Goal: Transaction & Acquisition: Purchase product/service

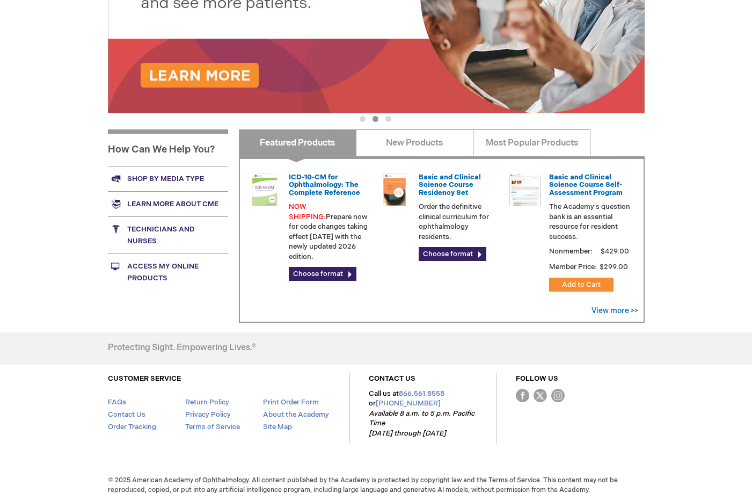
scroll to position [314, 0]
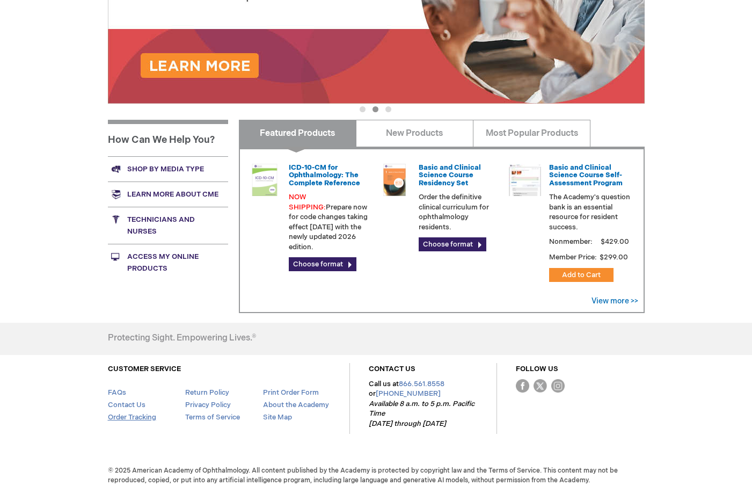
click at [138, 413] on link "Order Tracking" at bounding box center [132, 417] width 48 height 9
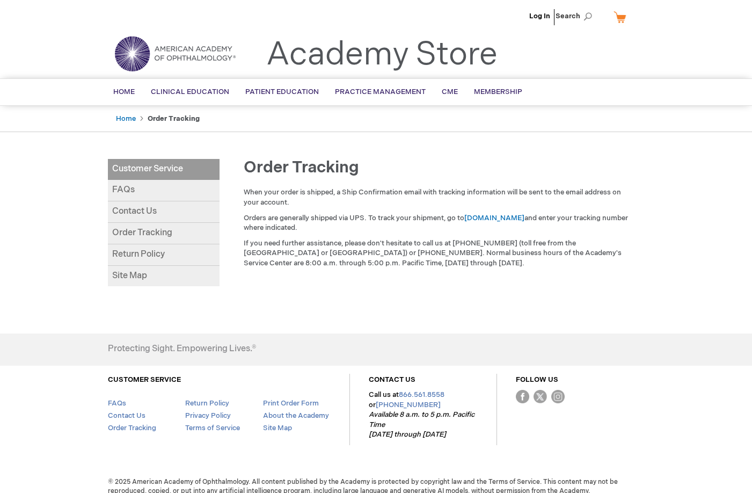
click at [620, 20] on link "My Cart" at bounding box center [625, 17] width 26 height 19
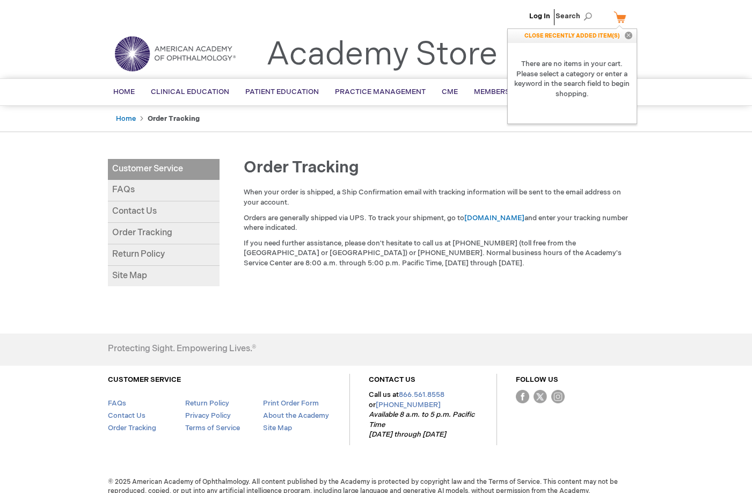
click at [622, 19] on link "My Cart" at bounding box center [625, 17] width 26 height 19
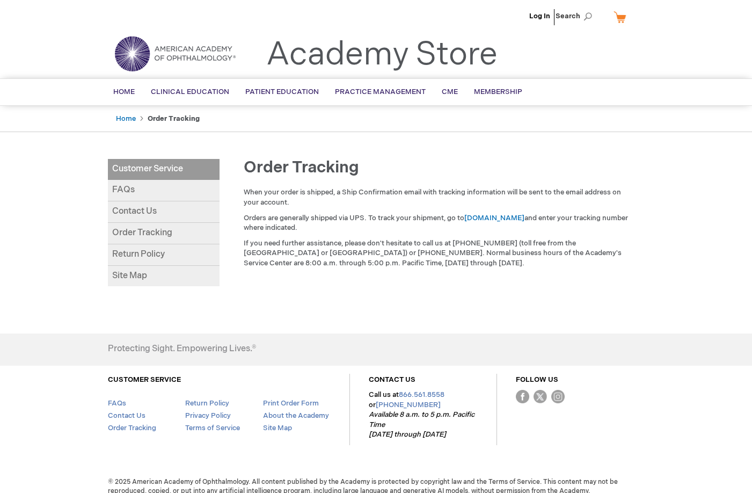
click at [133, 54] on img at bounding box center [175, 53] width 129 height 39
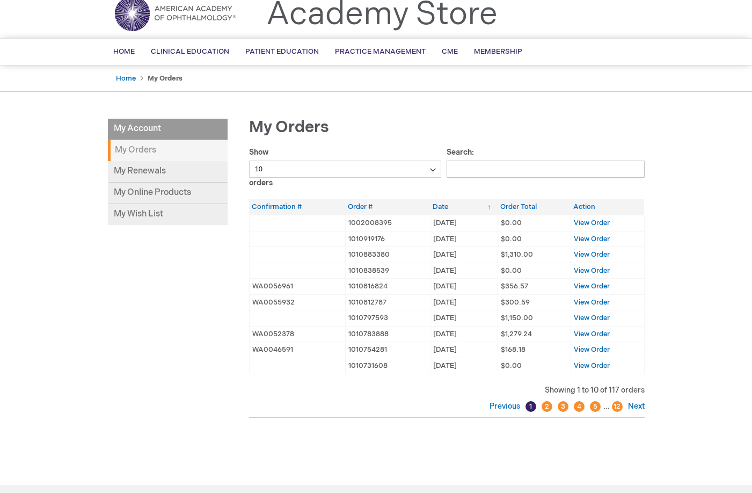
scroll to position [71, 0]
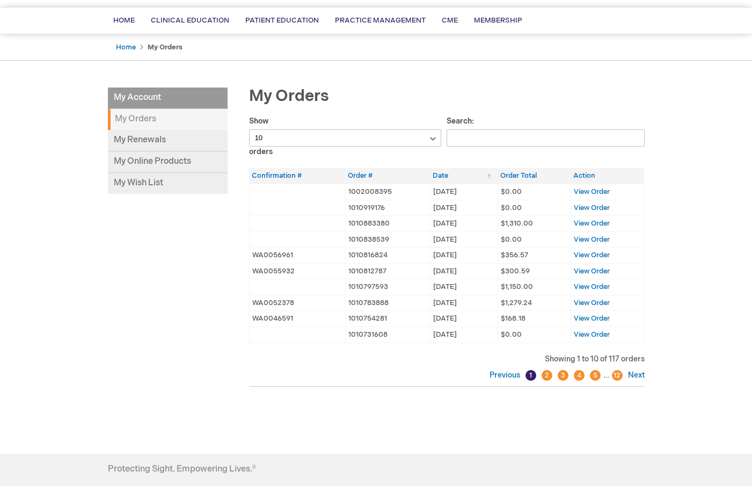
click at [422, 140] on select "10 25 50 100" at bounding box center [345, 137] width 193 height 17
select select "100"
click at [249, 129] on select "10 25 50 100" at bounding box center [345, 137] width 193 height 17
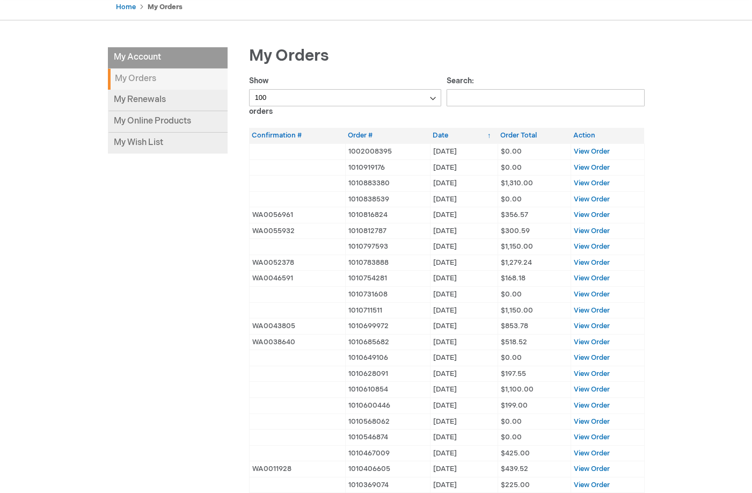
scroll to position [143, 0]
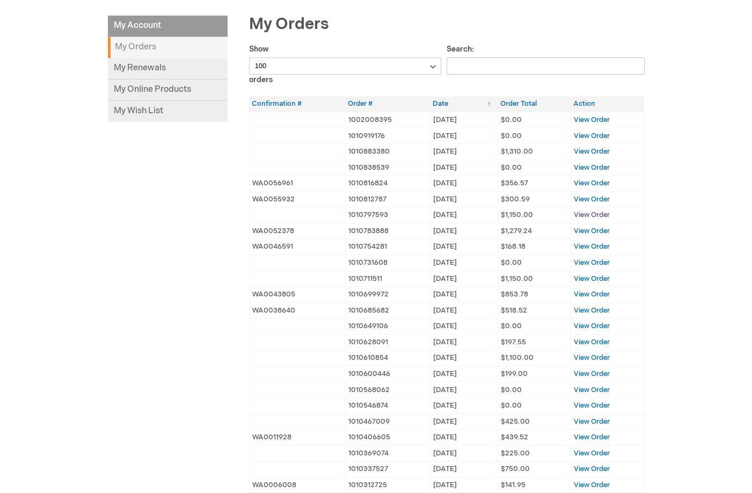
click at [587, 214] on span "View Order" at bounding box center [592, 214] width 36 height 9
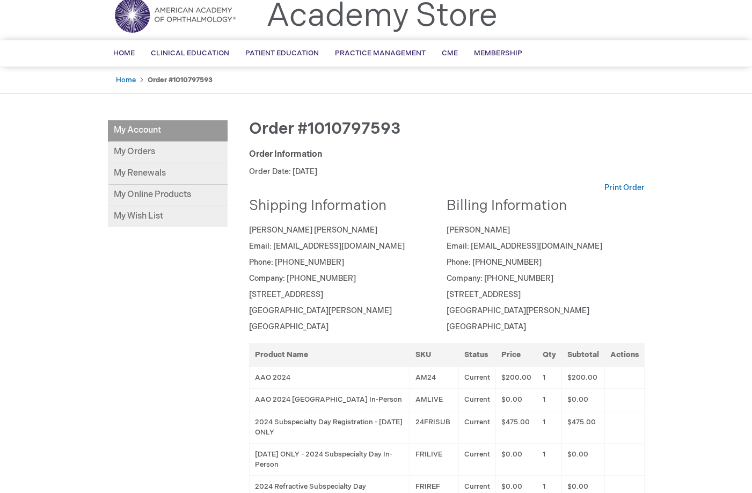
scroll to position [71, 0]
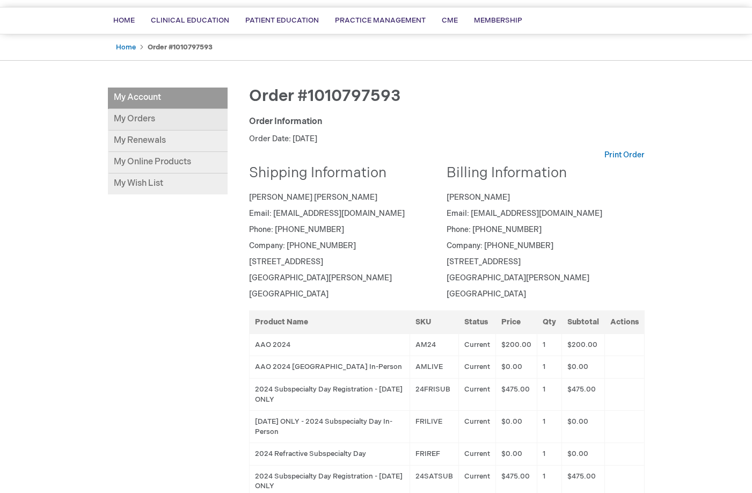
click at [130, 121] on link "My Orders" at bounding box center [168, 119] width 120 height 21
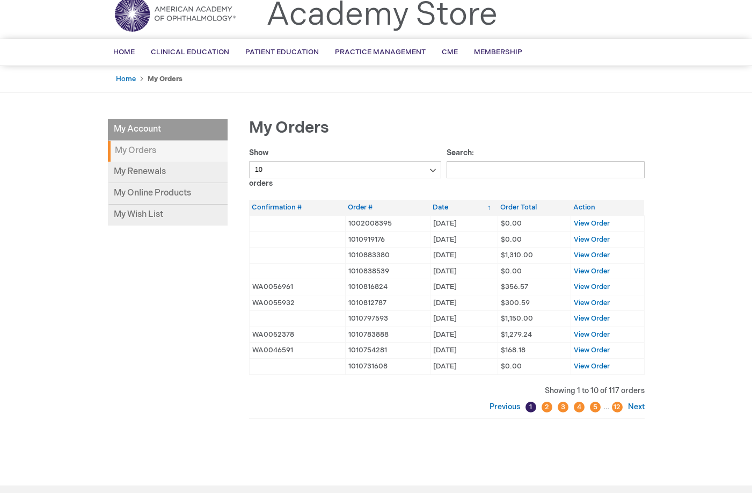
scroll to position [71, 0]
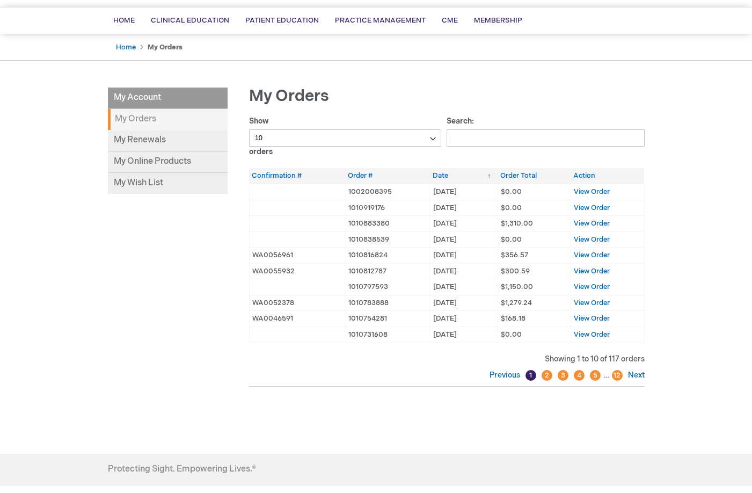
click at [357, 136] on select "10 25 50 100" at bounding box center [345, 137] width 193 height 17
select select "100"
click at [249, 129] on select "10 25 50 100" at bounding box center [345, 137] width 193 height 17
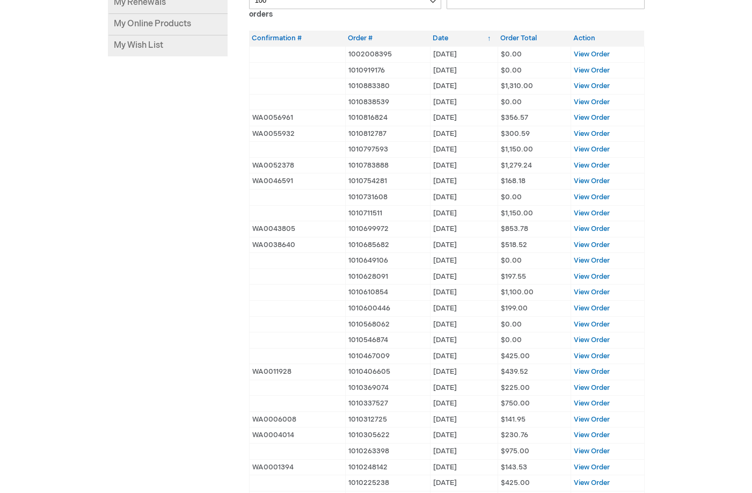
scroll to position [143, 0]
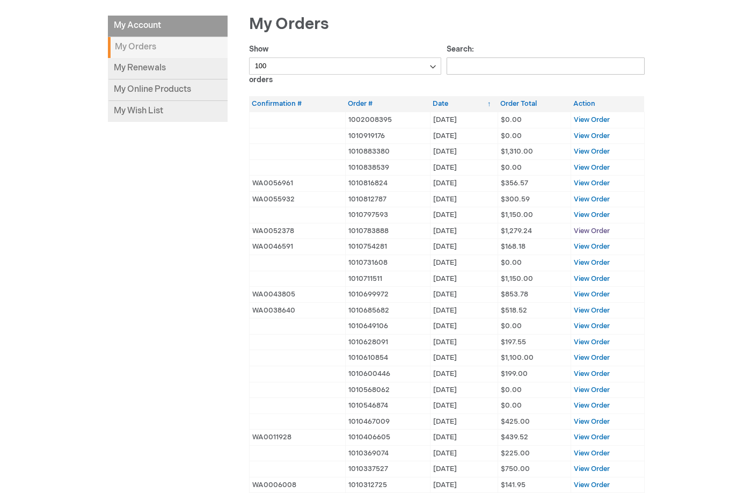
click at [601, 230] on span "View Order" at bounding box center [592, 231] width 36 height 9
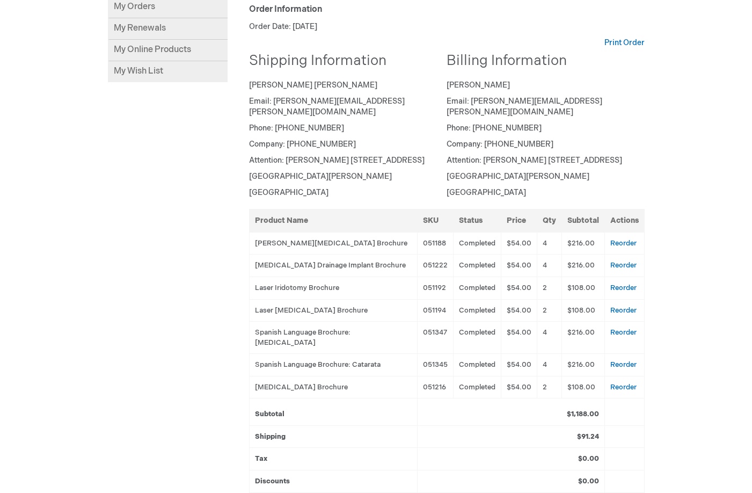
scroll to position [286, 0]
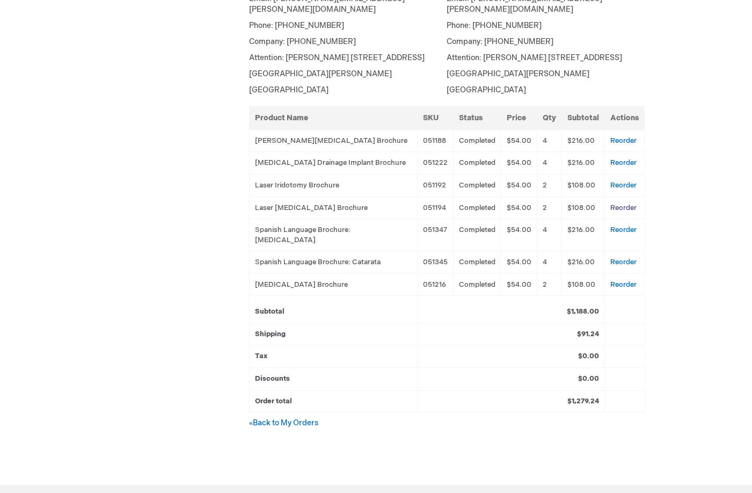
click at [628, 204] on link "Reorder" at bounding box center [624, 208] width 26 height 9
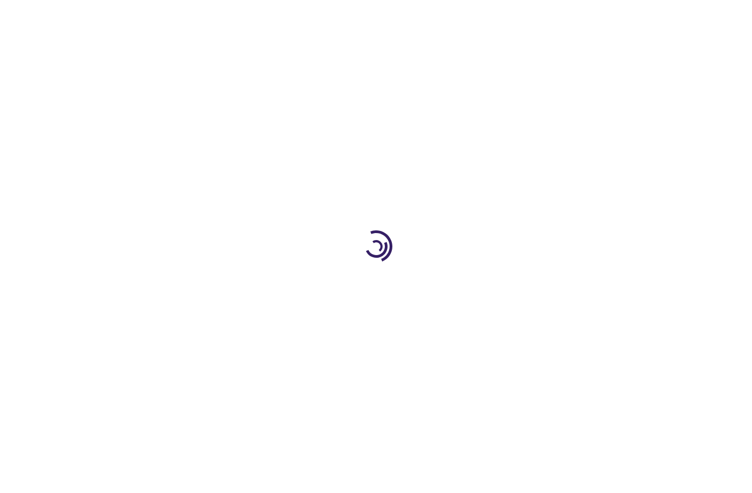
select select "US"
select select "18"
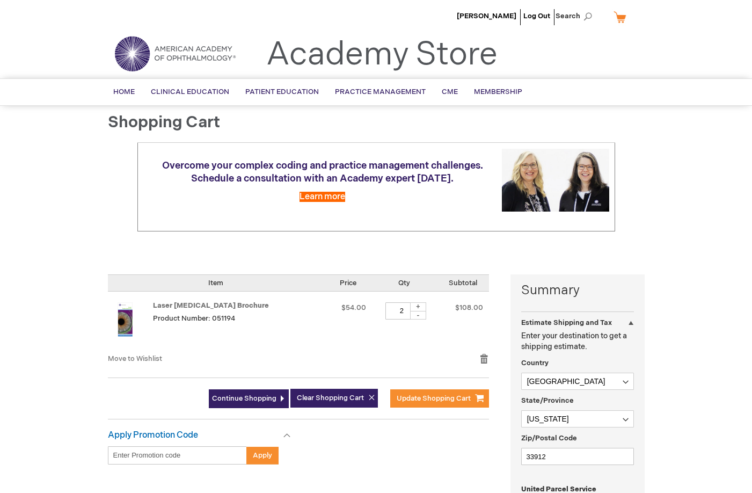
click at [419, 306] on div "+" at bounding box center [418, 306] width 16 height 9
type input "4"
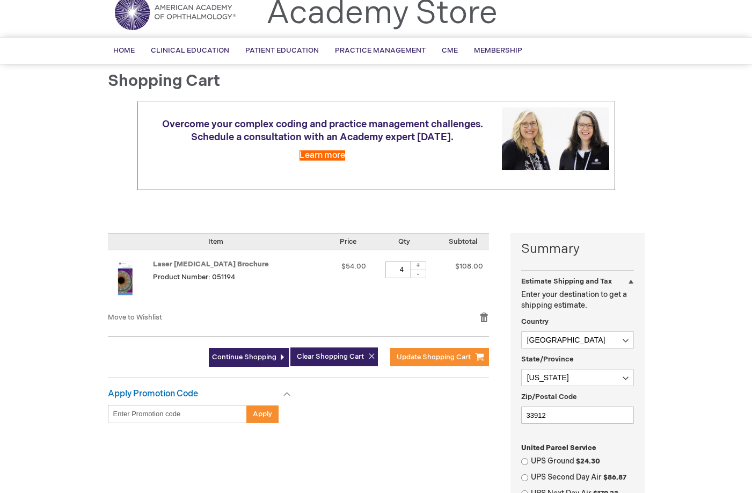
scroll to position [71, 0]
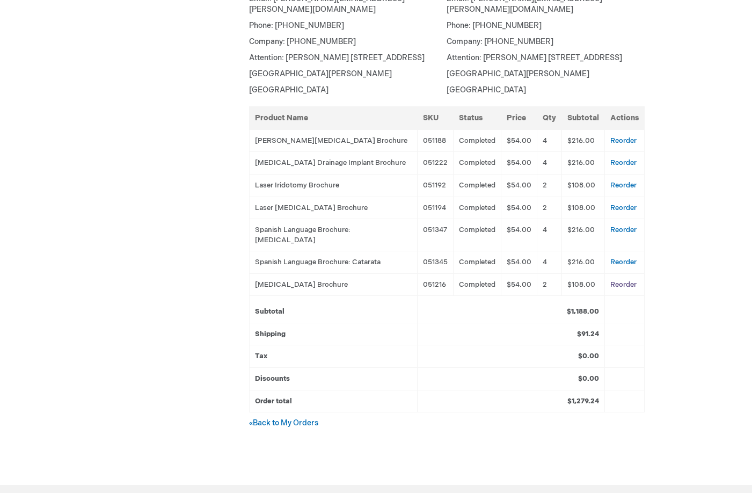
click at [623, 280] on link "Reorder" at bounding box center [624, 284] width 26 height 9
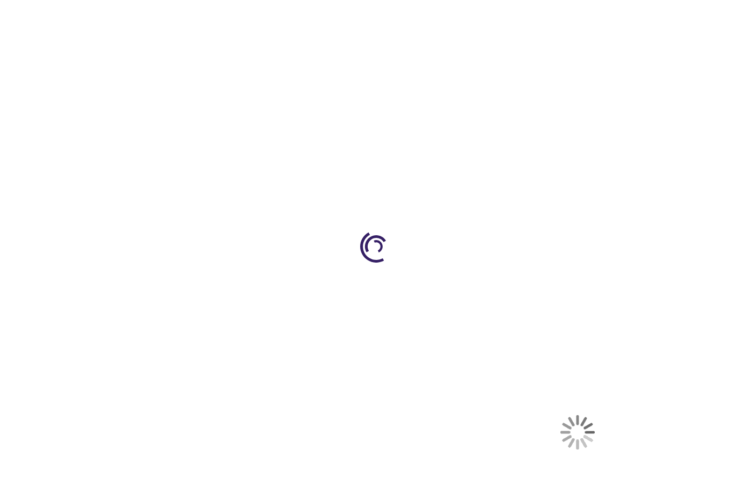
select select "US"
select select "18"
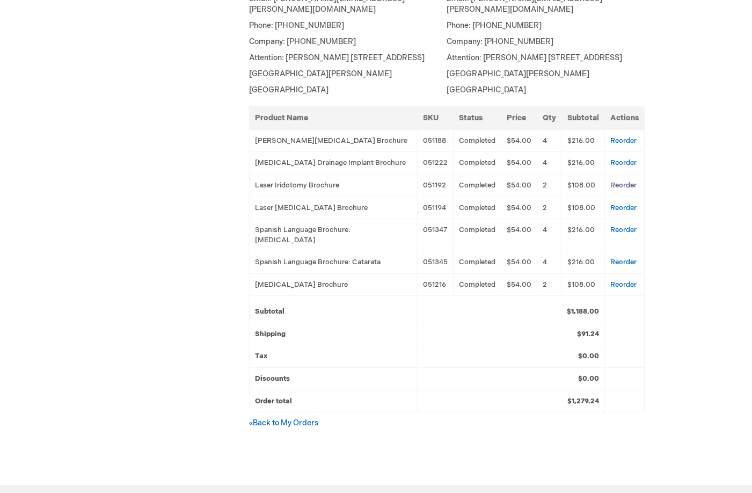
click at [618, 181] on link "Reorder" at bounding box center [624, 185] width 26 height 9
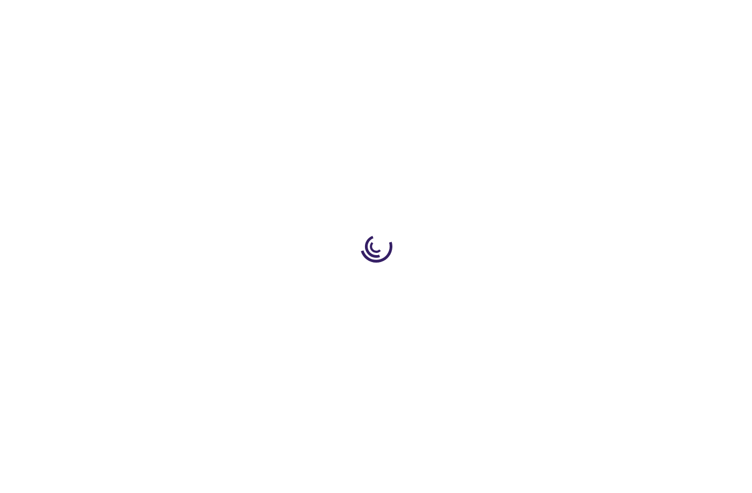
select select "US"
select select "18"
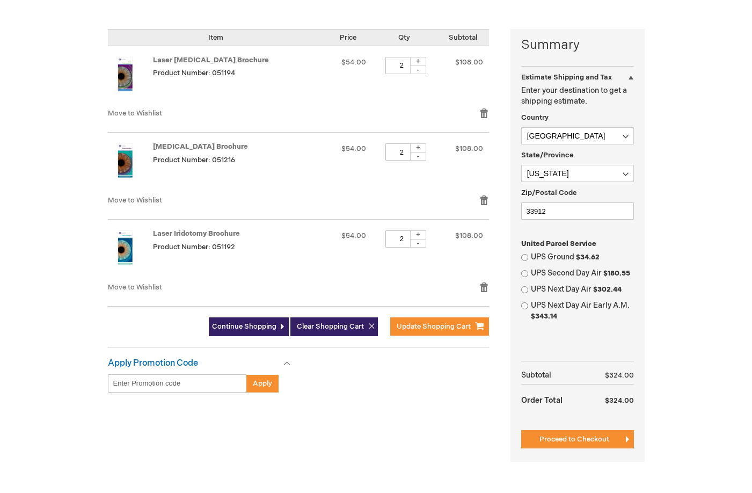
scroll to position [215, 0]
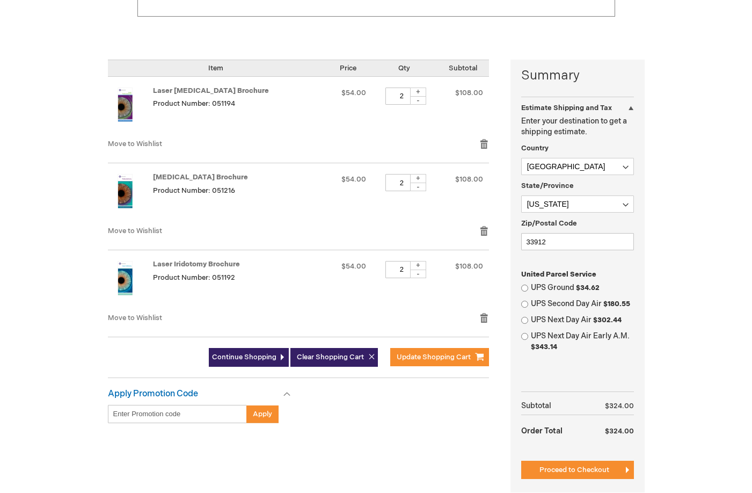
click at [412, 92] on div "+" at bounding box center [418, 92] width 16 height 9
type input "3"
click at [413, 361] on span "Update Shopping Cart" at bounding box center [434, 357] width 74 height 9
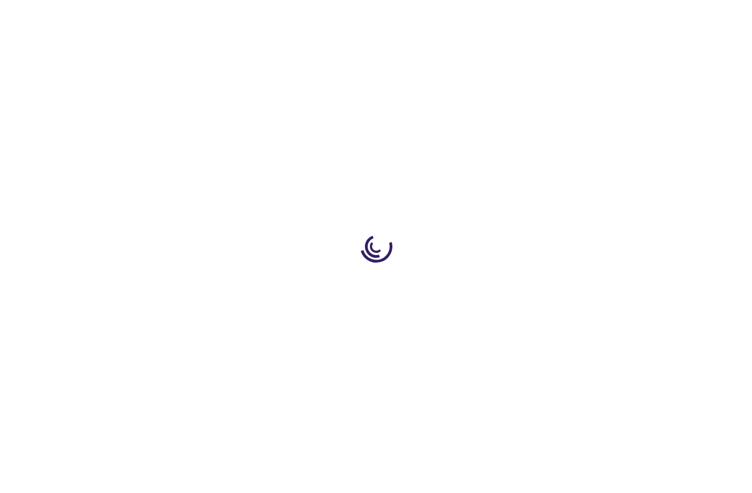
select select "US"
select select "18"
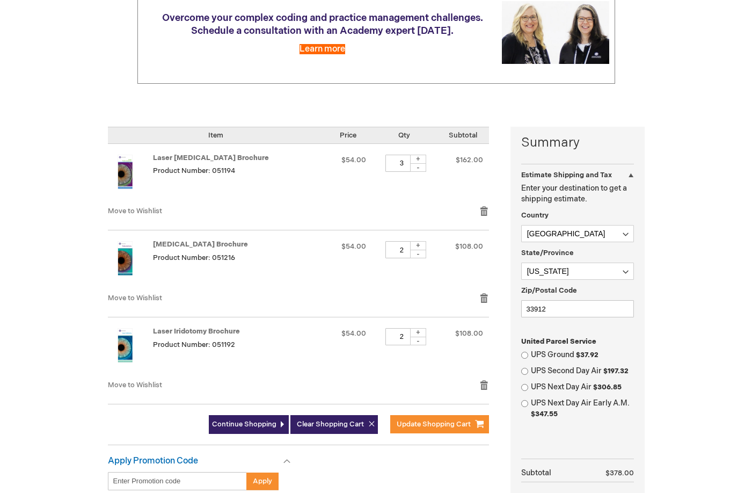
scroll to position [215, 0]
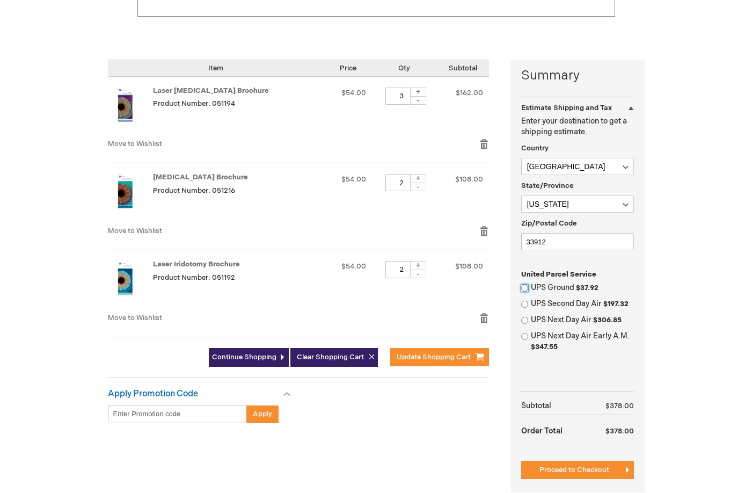
click at [524, 291] on input "UPS Ground $37.92" at bounding box center [524, 288] width 7 height 7
radio input "true"
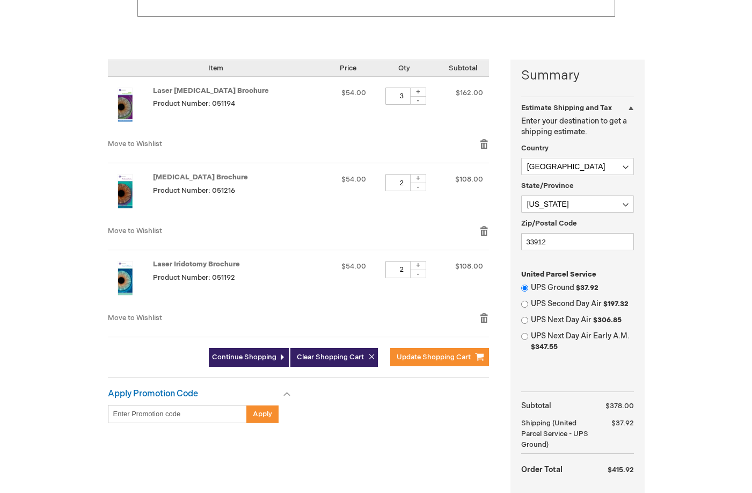
click at [417, 95] on div "+" at bounding box center [418, 92] width 16 height 9
type input "4"
click at [449, 360] on span "Update Shopping Cart" at bounding box center [434, 357] width 74 height 9
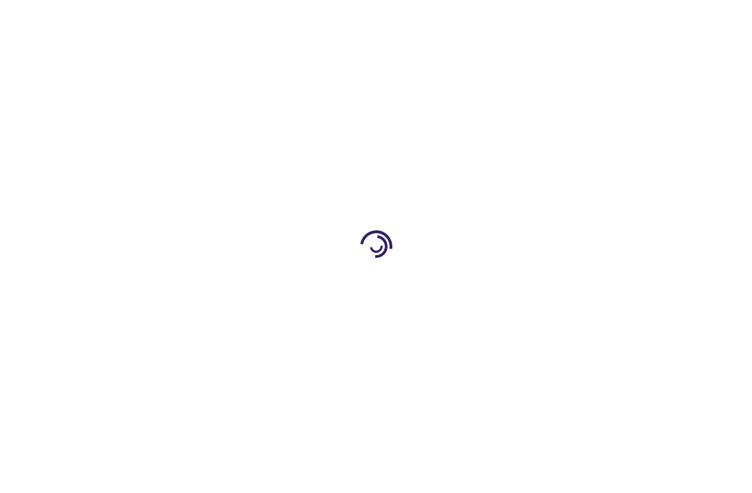
select select "US"
select select "18"
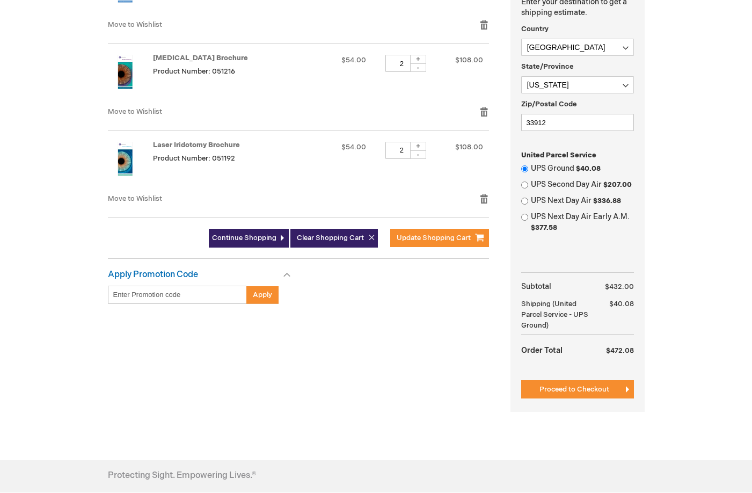
scroll to position [358, 0]
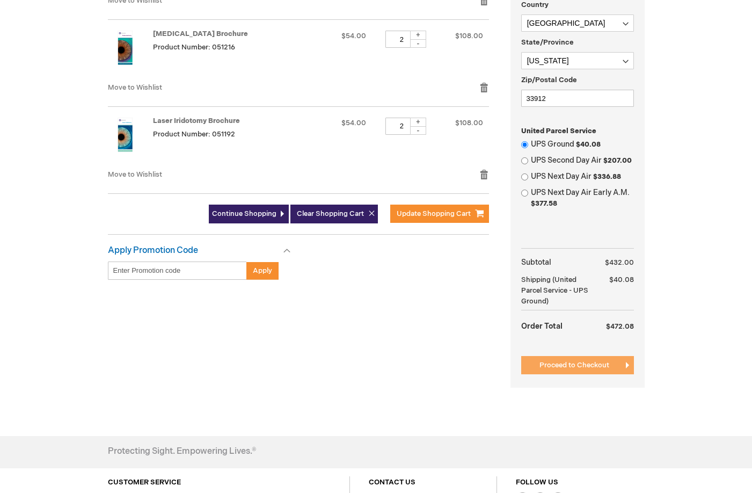
click at [540, 365] on span "Proceed to Checkout" at bounding box center [575, 365] width 70 height 9
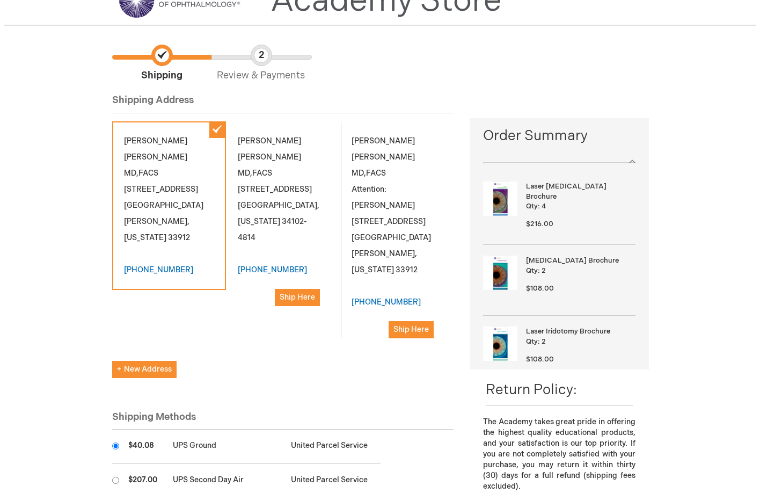
scroll to position [30, 0]
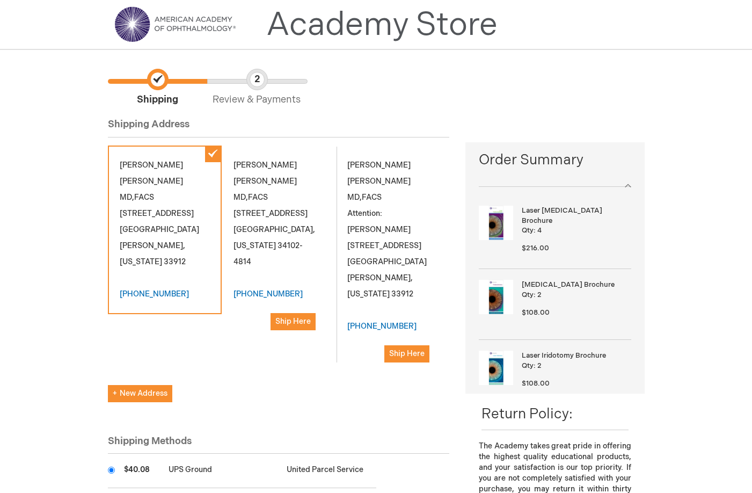
click at [390, 289] on span "[US_STATE]" at bounding box center [368, 293] width 42 height 9
click at [384, 192] on div "[PERSON_NAME] MD,FACS Attention: [PERSON_NAME] [STREET_ADDRESS][PERSON_NAME][US…" at bounding box center [393, 260] width 114 height 229
click at [162, 389] on span "New Address" at bounding box center [140, 393] width 55 height 9
select select "US"
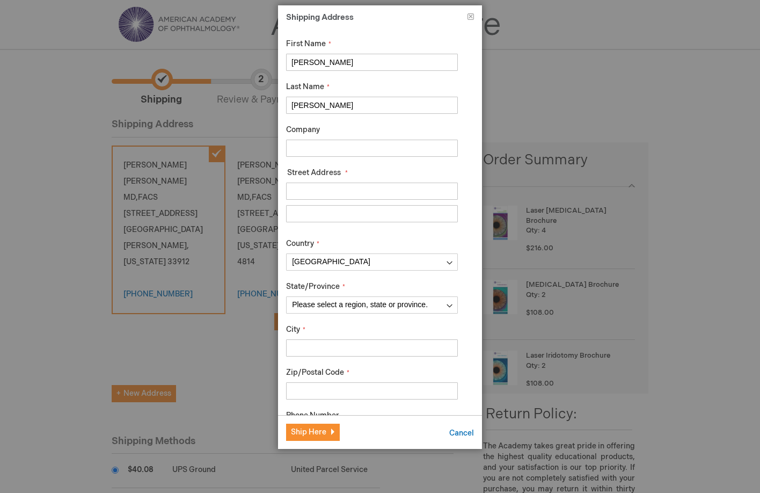
click at [335, 148] on input "Company" at bounding box center [372, 148] width 172 height 17
type input "[PERSON_NAME] EyeCare"
type input "[STREET_ADDRESS][PERSON_NAME]"
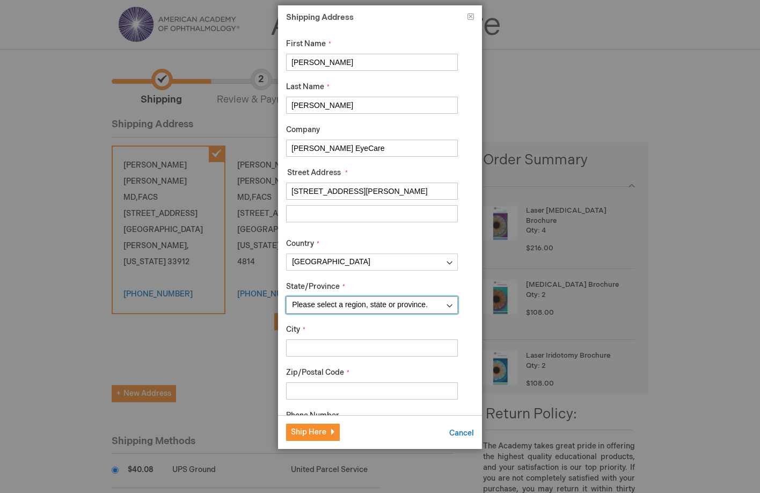
select select "18"
type input "[GEOGRAPHIC_DATA][PERSON_NAME]"
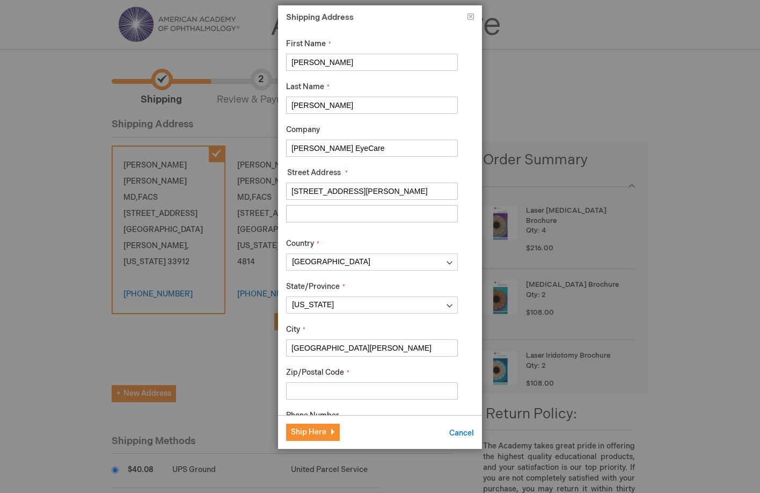
type input "33912"
type input "2392201211"
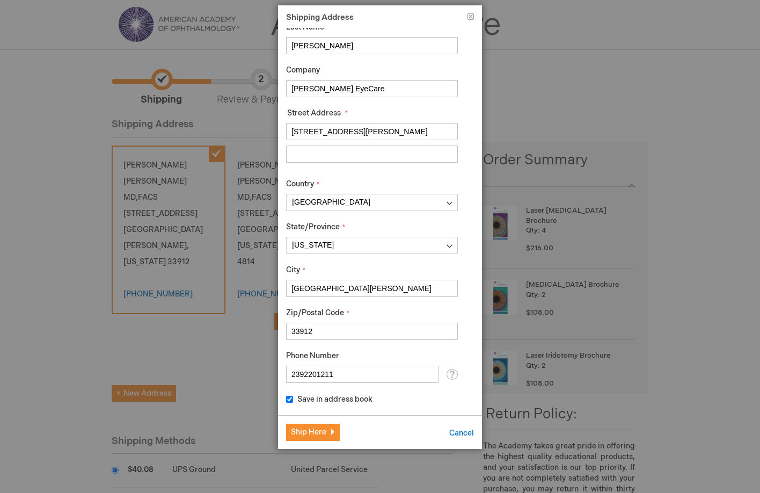
scroll to position [0, 0]
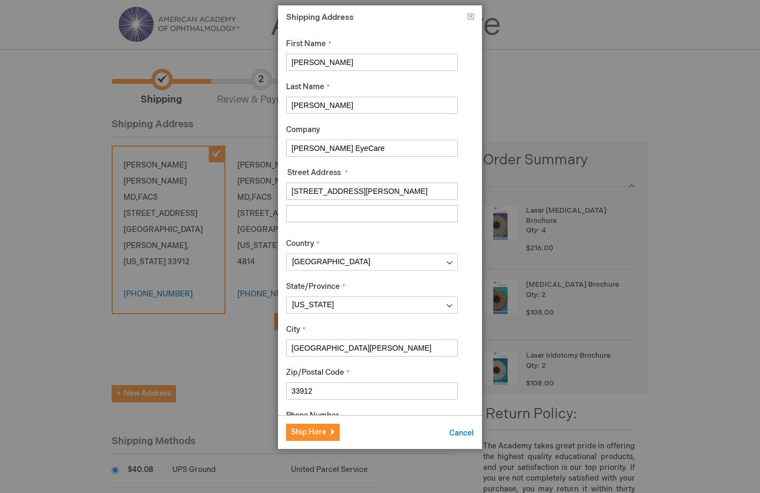
drag, startPoint x: 434, startPoint y: 12, endPoint x: 351, endPoint y: 40, distance: 88.3
click at [351, 40] on div "Shipping Address Close First Name Jonathan Last Name Frantz Company Frantz EyeC…" at bounding box center [380, 227] width 204 height 444
click at [347, 151] on input "Frantz EyeCare" at bounding box center [372, 148] width 172 height 17
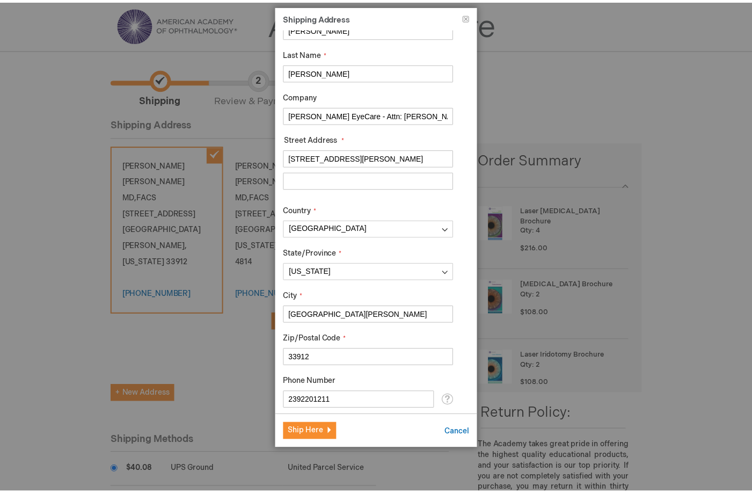
scroll to position [60, 0]
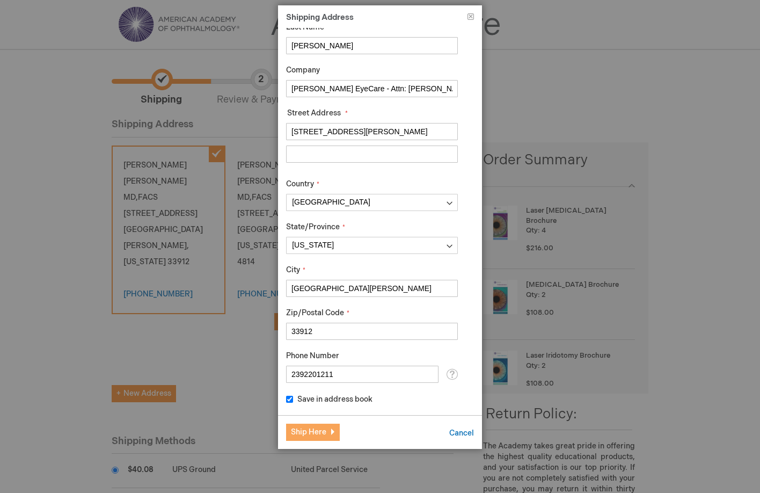
click at [321, 431] on span "Ship Here" at bounding box center [308, 431] width 35 height 9
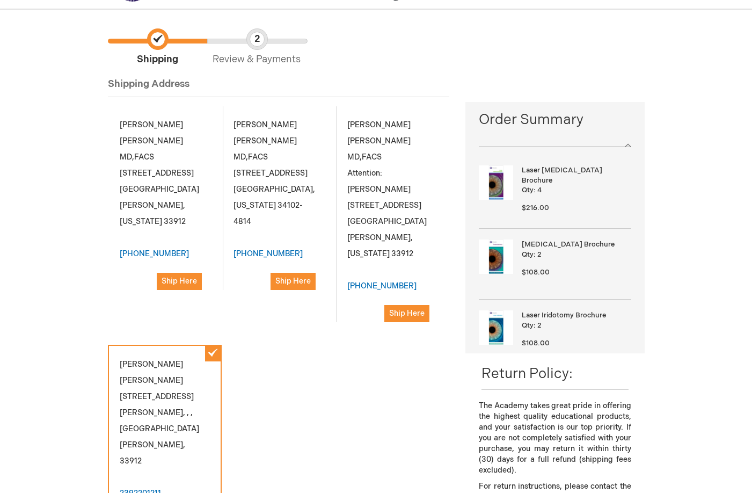
scroll to position [101, 0]
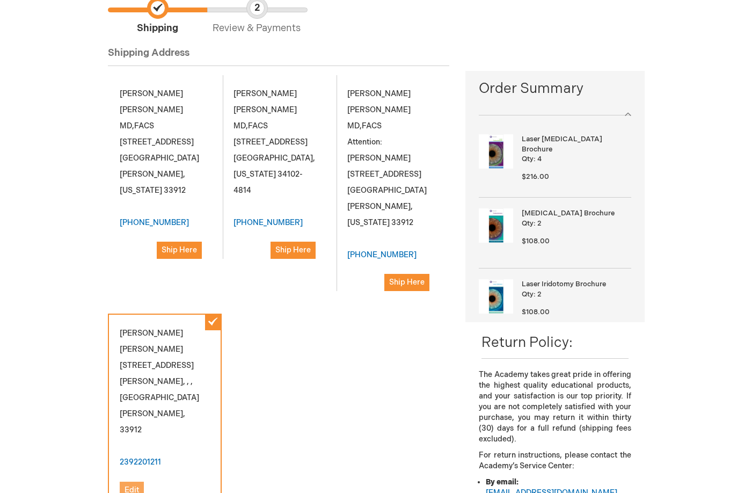
click at [133, 485] on span "Edit" at bounding box center [132, 489] width 14 height 9
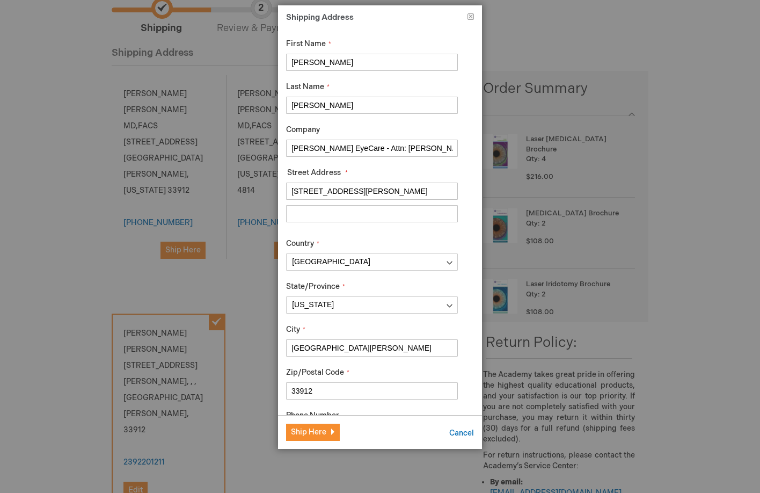
drag, startPoint x: 435, startPoint y: 145, endPoint x: 343, endPoint y: 153, distance: 92.7
click at [343, 153] on input "Frantz EyeCare - Attn: Savannah Tessier" at bounding box center [372, 148] width 172 height 17
click at [349, 150] on input "Frantz EyeCare - Attn: Savannah Tessier" at bounding box center [372, 148] width 172 height 17
drag, startPoint x: 349, startPoint y: 150, endPoint x: 296, endPoint y: 144, distance: 52.9
click at [296, 144] on input "Frantz EyeCare - Attn: Savannah Tessier" at bounding box center [372, 148] width 172 height 17
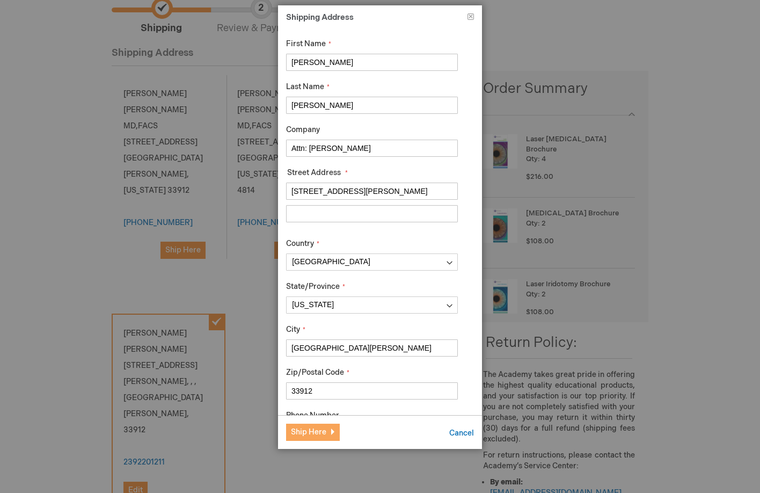
type input "Attn: [PERSON_NAME]"
click at [314, 434] on span "Ship Here" at bounding box center [308, 431] width 35 height 9
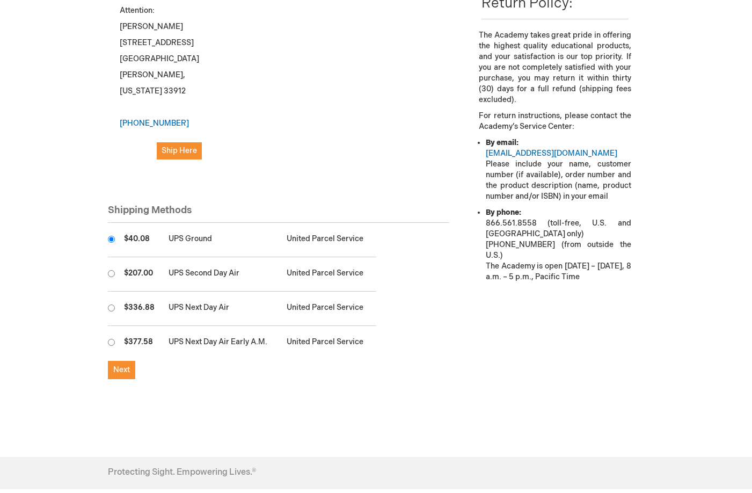
scroll to position [526, 0]
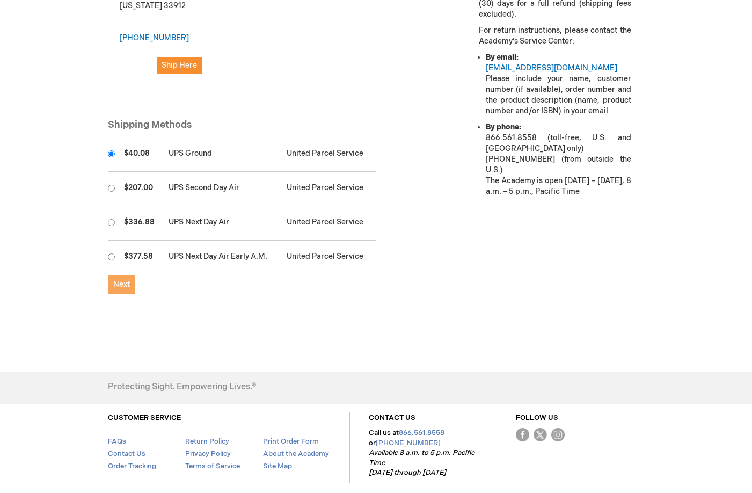
click at [119, 275] on button "Next" at bounding box center [121, 284] width 27 height 18
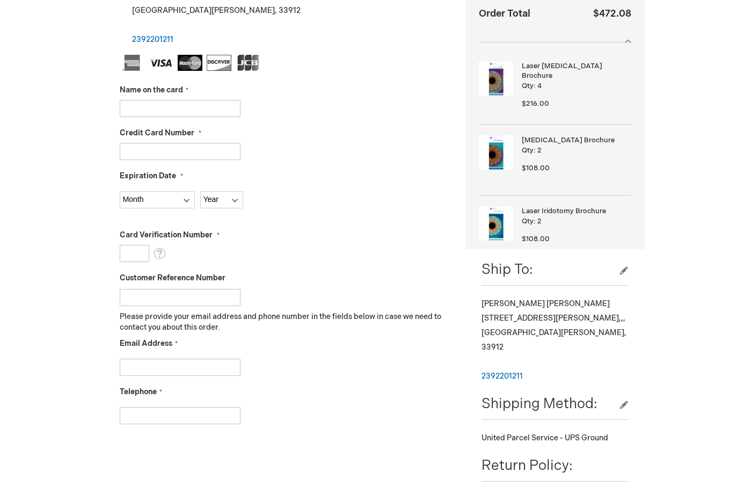
scroll to position [358, 0]
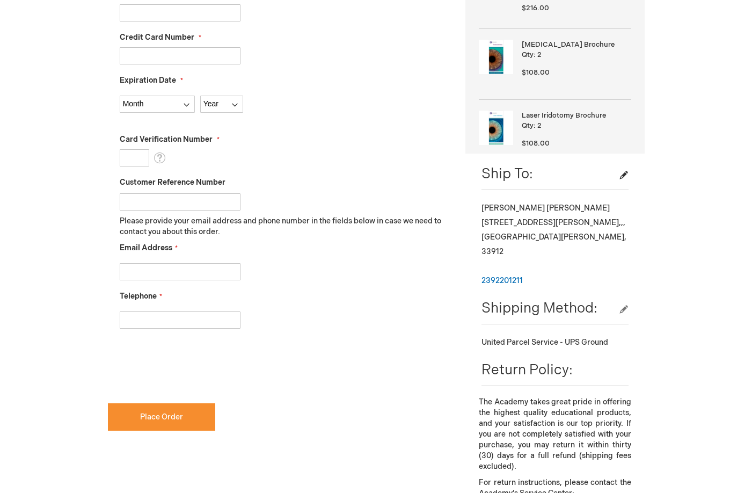
click at [627, 176] on button "edit" at bounding box center [624, 175] width 10 height 11
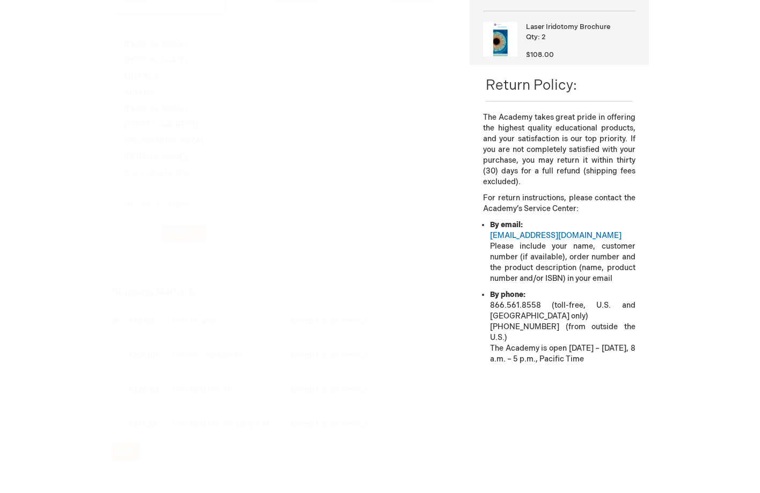
scroll to position [147, 0]
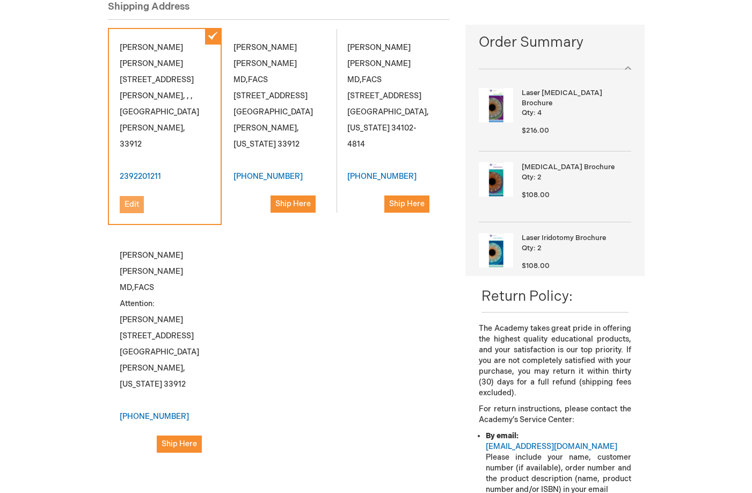
click at [133, 200] on span "Edit" at bounding box center [132, 204] width 14 height 9
select select "US"
select select "18"
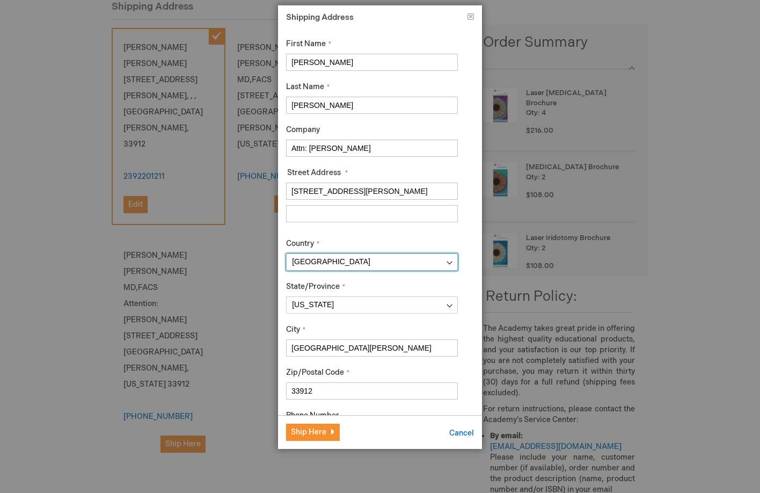
click at [354, 266] on select "Afghanistan Åland Islands Albania Algeria American Samoa Andorra Angola Anguill…" at bounding box center [372, 261] width 172 height 17
click at [286, 253] on select "Afghanistan Åland Islands Albania Algeria American Samoa Andorra Angola Anguill…" at bounding box center [372, 261] width 172 height 17
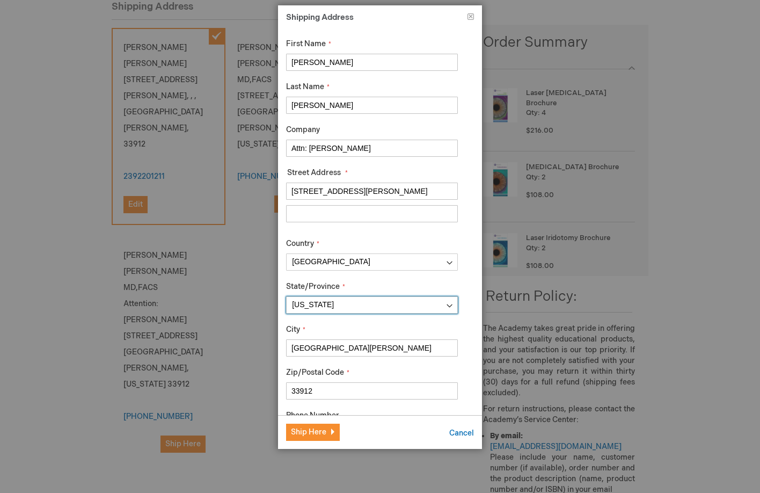
click at [345, 303] on select "Please select a region, state or province. Alabama Alaska American Samoa Arizon…" at bounding box center [372, 304] width 172 height 17
click at [286, 296] on select "Please select a region, state or province. Alabama Alaska American Samoa Arizon…" at bounding box center [372, 304] width 172 height 17
click at [410, 194] on input "9617 Gulf Research Lane, Fort Myers, FL, USA" at bounding box center [372, 191] width 172 height 17
drag, startPoint x: 443, startPoint y: 190, endPoint x: 374, endPoint y: 191, distance: 68.7
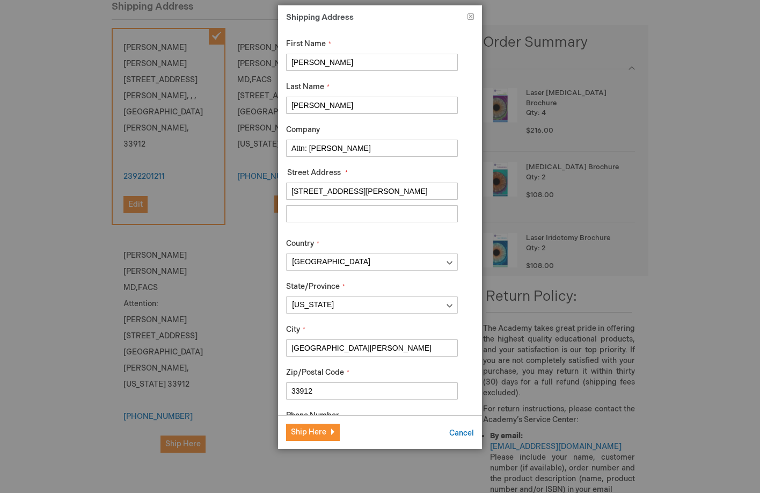
click at [374, 191] on input "9617 Gulf Research Lane, Fort Myers, FL, USA" at bounding box center [372, 191] width 172 height 17
click at [390, 145] on input "Attn: Savannah Tessier" at bounding box center [372, 148] width 172 height 17
click at [308, 432] on span "Ship Here" at bounding box center [308, 431] width 35 height 9
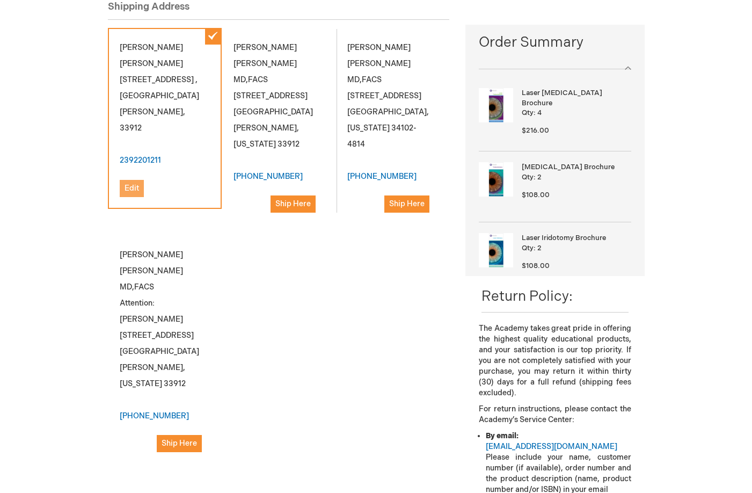
click at [128, 184] on span "Edit" at bounding box center [132, 188] width 14 height 9
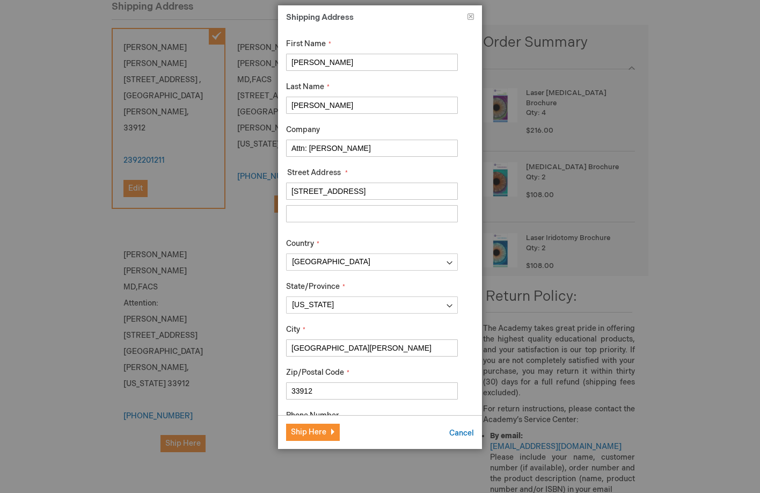
click at [365, 214] on input "Street Address: Line 2" at bounding box center [372, 213] width 172 height 17
click at [374, 199] on input "9617 Gulf Research Lane" at bounding box center [372, 191] width 172 height 17
click at [387, 196] on input "9617 Gulf Research Lane" at bounding box center [372, 191] width 172 height 17
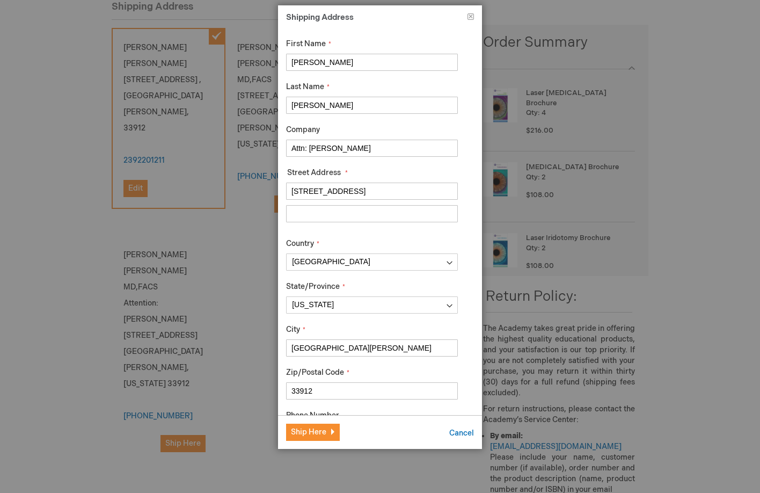
drag, startPoint x: 387, startPoint y: 196, endPoint x: 263, endPoint y: 196, distance: 124.0
type input "9617 Gulf Research Lane"
click at [393, 144] on input "Attn: Savannah Tessier" at bounding box center [372, 148] width 172 height 17
click at [380, 112] on input "Frantz" at bounding box center [372, 105] width 172 height 17
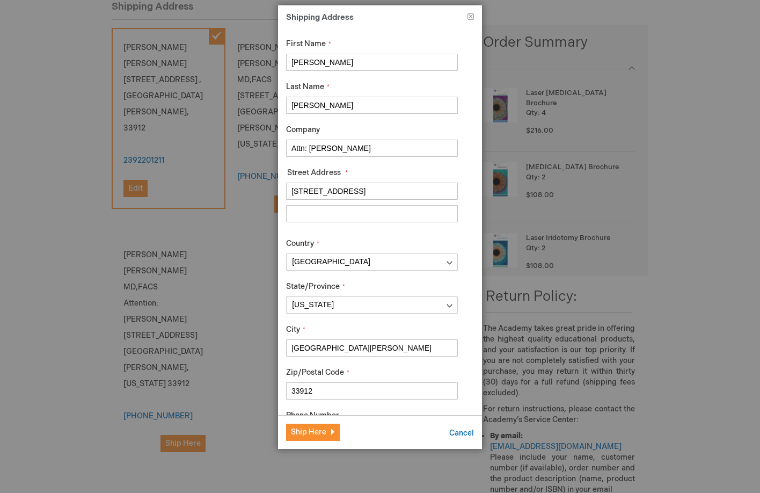
click at [405, 282] on div "State/Province Please select a region, state or province. Alabama Alaska Americ…" at bounding box center [372, 297] width 172 height 32
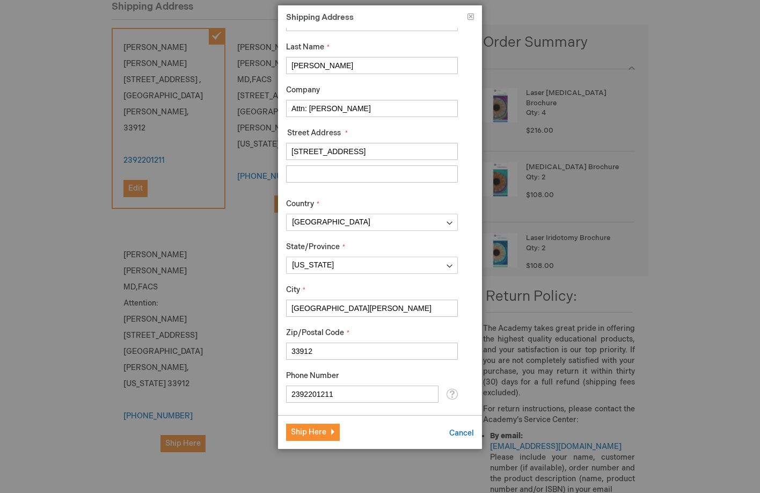
scroll to position [60, 0]
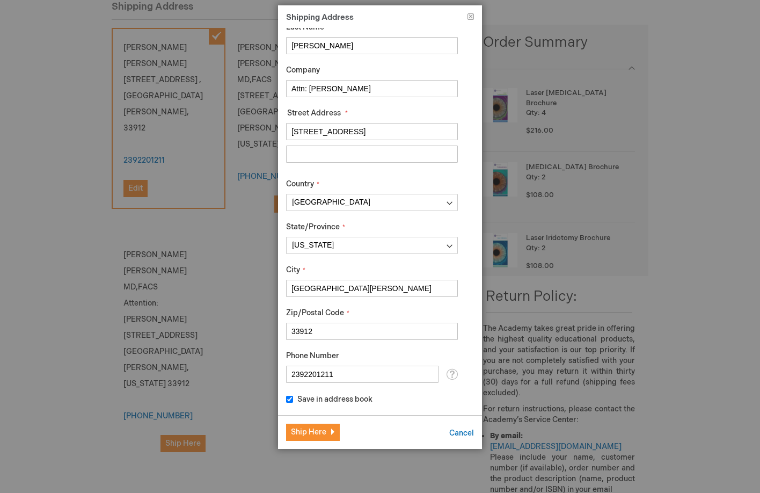
click at [349, 329] on input "33912" at bounding box center [372, 331] width 172 height 17
click at [350, 287] on input "Fort Myers" at bounding box center [372, 288] width 172 height 17
click at [339, 246] on select "Please select a region, state or province. Alabama Alaska American Samoa Arizon…" at bounding box center [372, 245] width 172 height 17
click at [286, 237] on select "Please select a region, state or province. Alabama Alaska American Samoa Arizon…" at bounding box center [372, 245] width 172 height 17
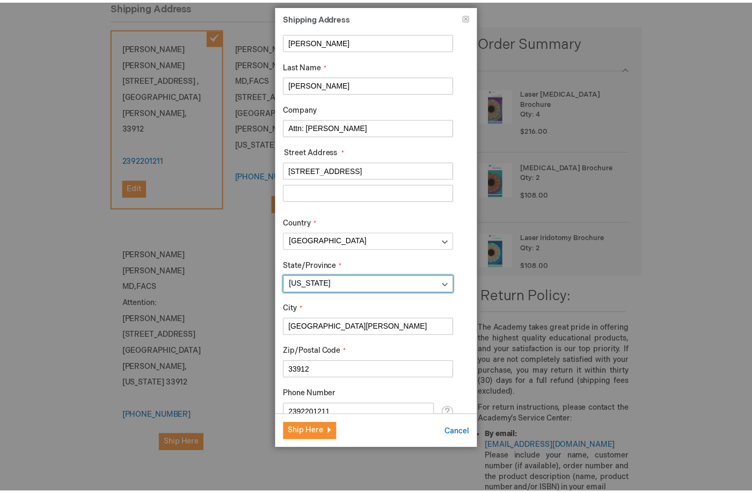
scroll to position [0, 0]
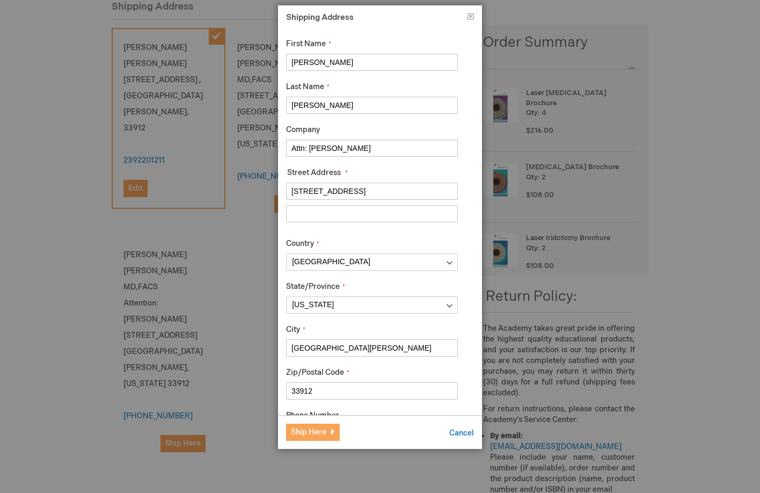
click at [299, 433] on span "Ship Here" at bounding box center [308, 431] width 35 height 9
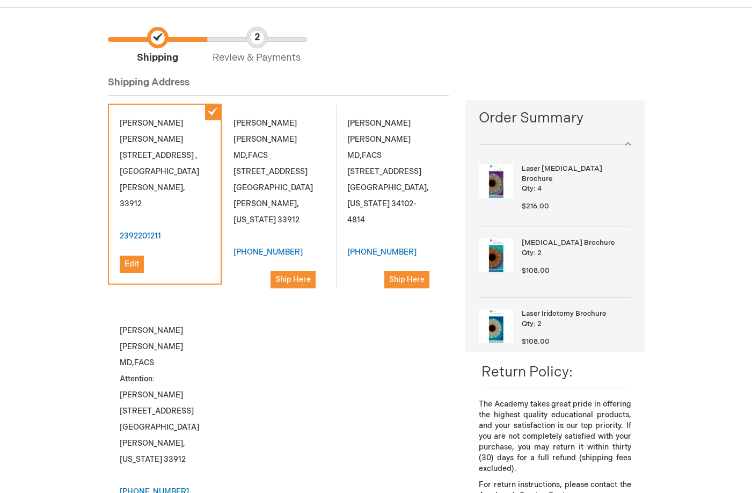
scroll to position [143, 0]
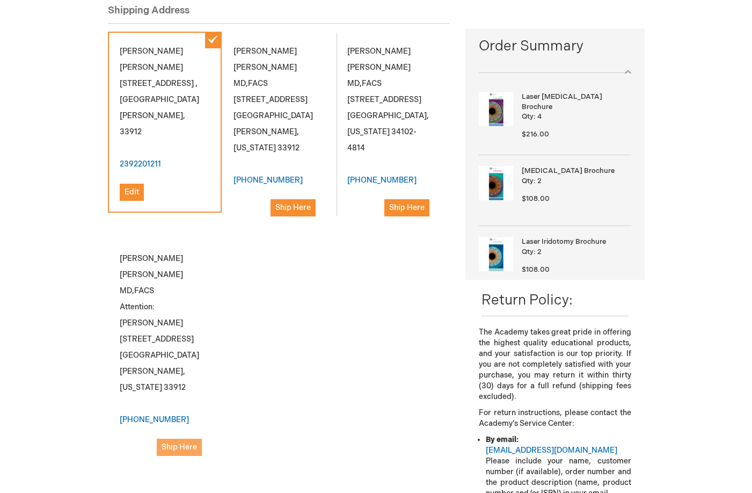
click at [176, 442] on span "Ship Here" at bounding box center [179, 446] width 35 height 9
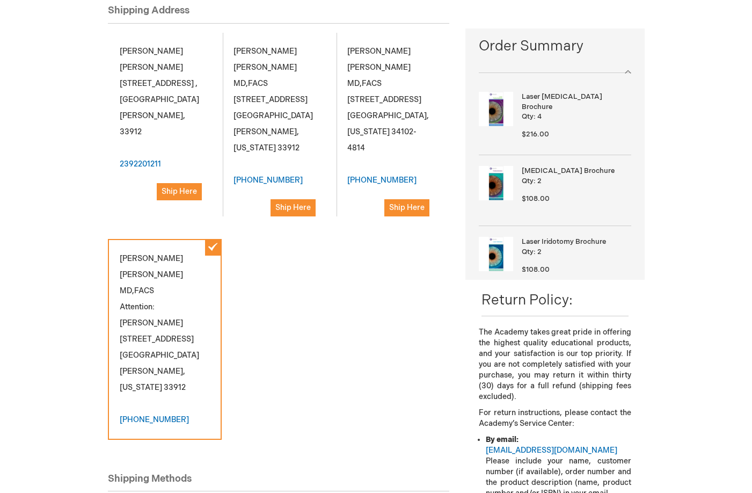
drag, startPoint x: 139, startPoint y: 347, endPoint x: 164, endPoint y: 314, distance: 41.5
click at [139, 347] on div "[PERSON_NAME] MD,FACS Attention: [PERSON_NAME] [STREET_ADDRESS][PERSON_NAME][US…" at bounding box center [165, 339] width 114 height 201
click at [178, 187] on span "Ship Here" at bounding box center [179, 191] width 35 height 9
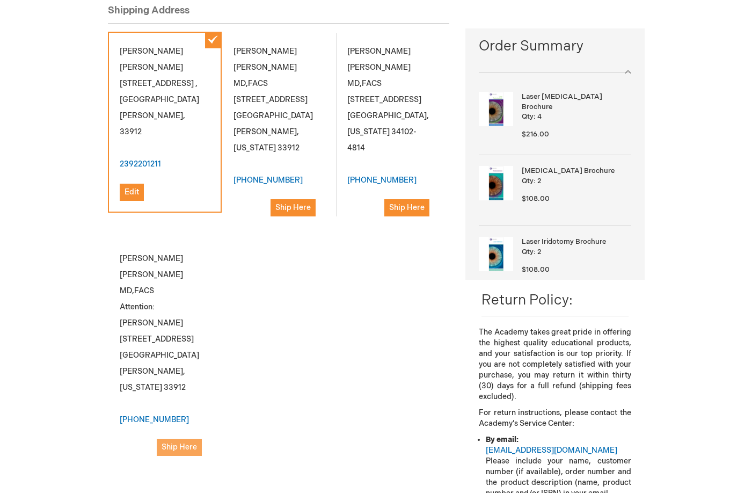
click at [173, 439] on button "Ship Here" at bounding box center [179, 447] width 45 height 17
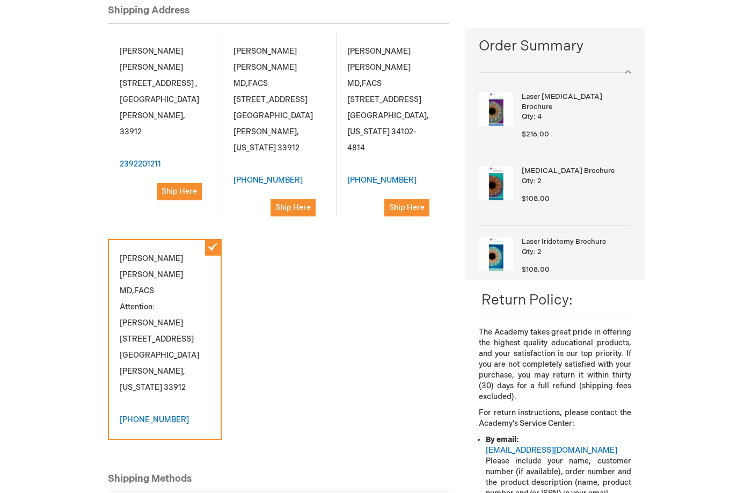
drag, startPoint x: 287, startPoint y: 71, endPoint x: 250, endPoint y: 325, distance: 257.2
click at [250, 325] on div "[PERSON_NAME] [STREET_ADDRESS][PERSON_NAME] 2392201211 Ship Here [PERSON_NAME] …" at bounding box center [279, 241] width 342 height 419
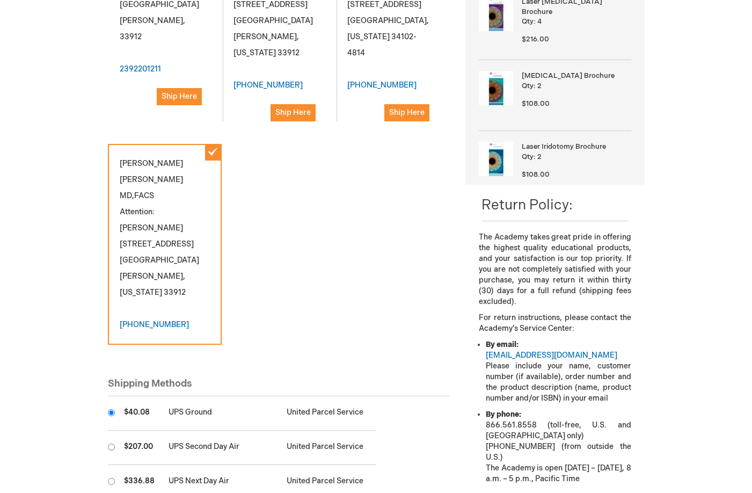
scroll to position [286, 0]
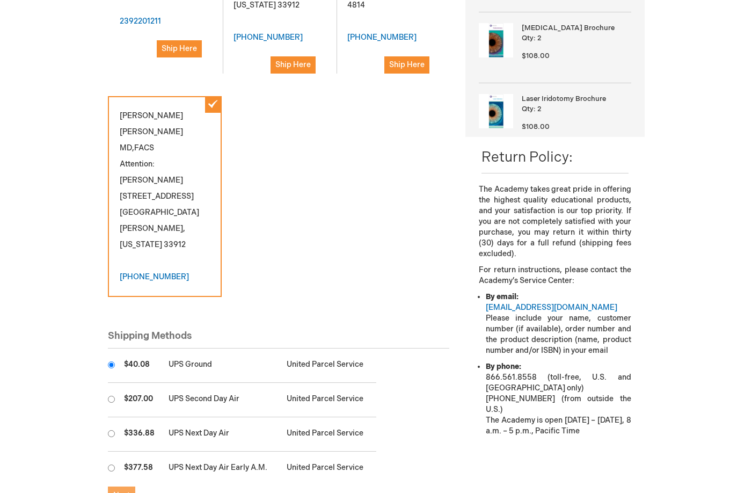
click at [121, 484] on span "Next" at bounding box center [121, 495] width 17 height 9
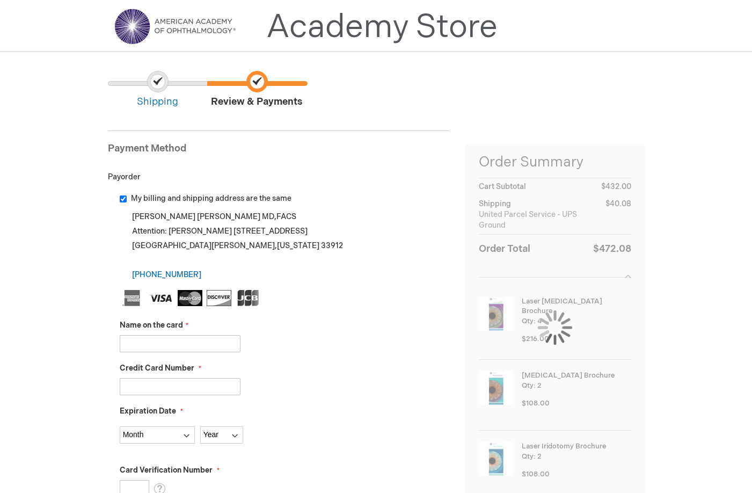
scroll to position [72, 0]
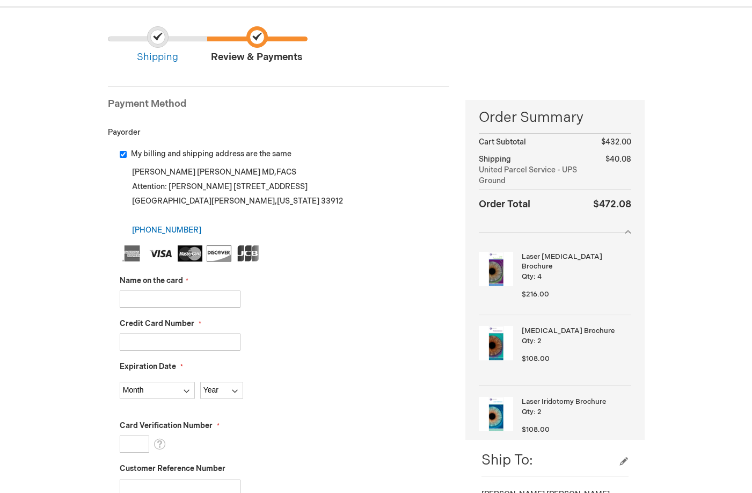
click at [169, 303] on input "Name on the card" at bounding box center [180, 299] width 121 height 17
click at [192, 305] on input "Name on the card" at bounding box center [180, 299] width 121 height 17
type input "[PERSON_NAME]"
type input "378750522821093"
select select "7"
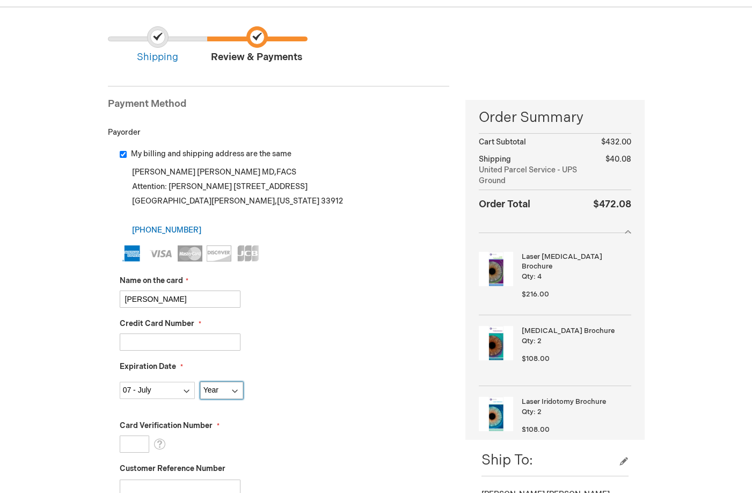
select select "2029"
type input "8877"
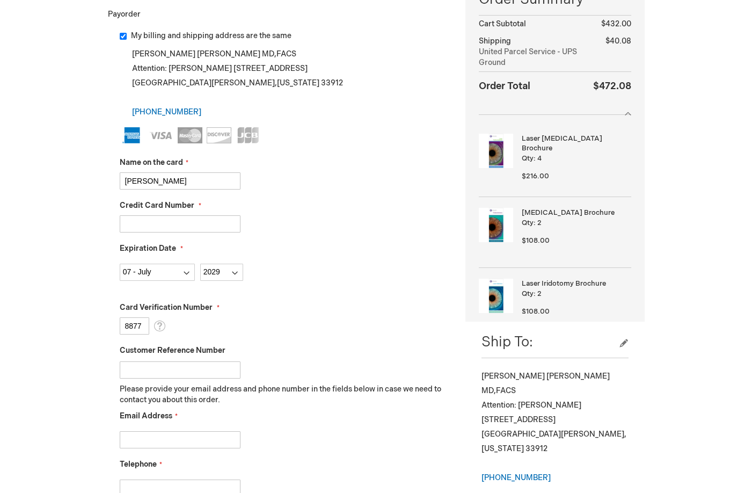
scroll to position [215, 0]
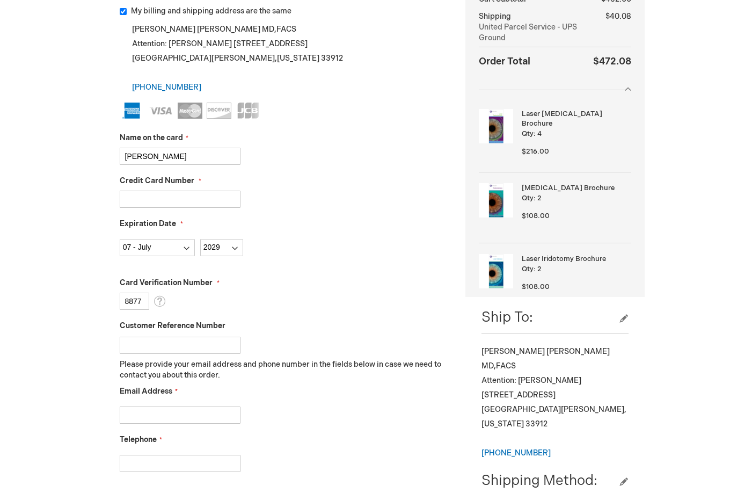
click at [209, 342] on input "Customer Reference Number" at bounding box center [180, 345] width 121 height 17
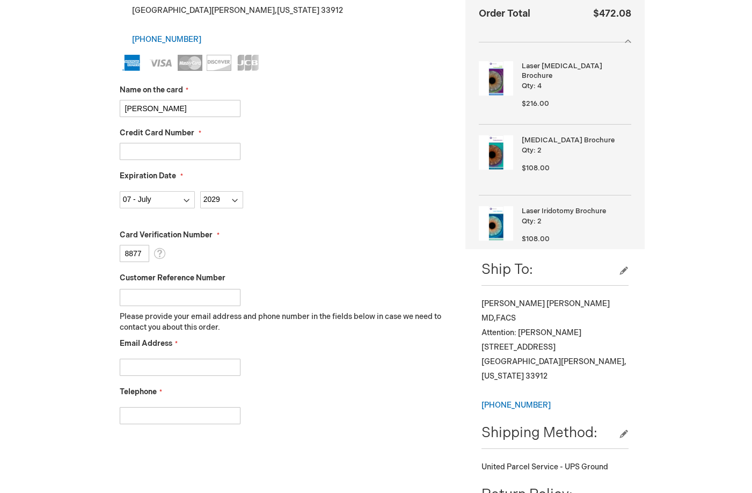
scroll to position [287, 0]
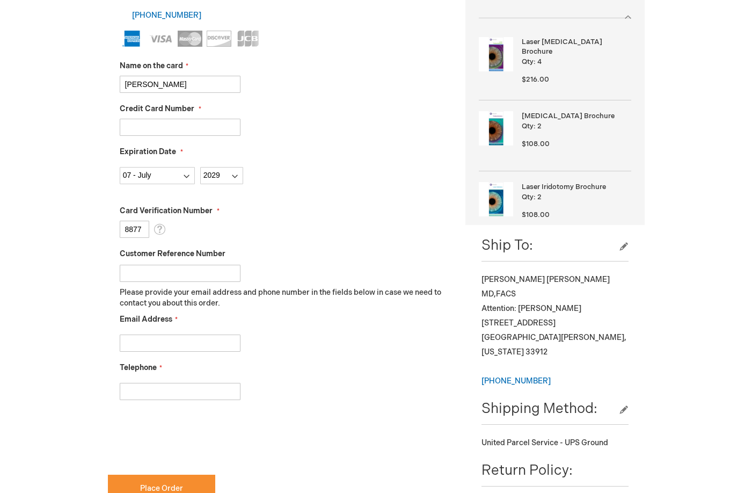
click at [173, 344] on input "Email Address" at bounding box center [180, 343] width 121 height 17
type input "savannah.tessier@bettervision.net"
type input "2392201211"
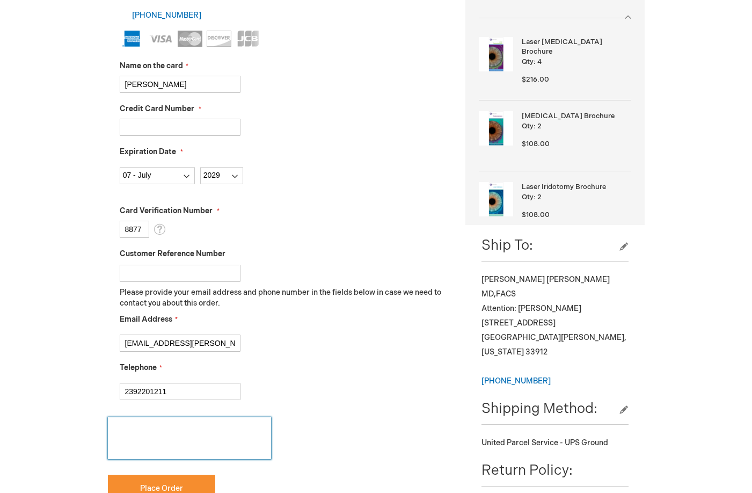
click at [108, 446] on iframe at bounding box center [189, 438] width 163 height 42
checkbox input "true"
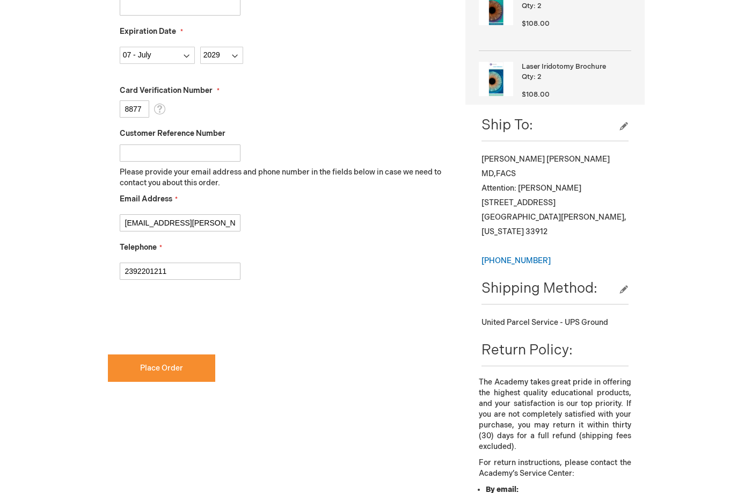
scroll to position [430, 0]
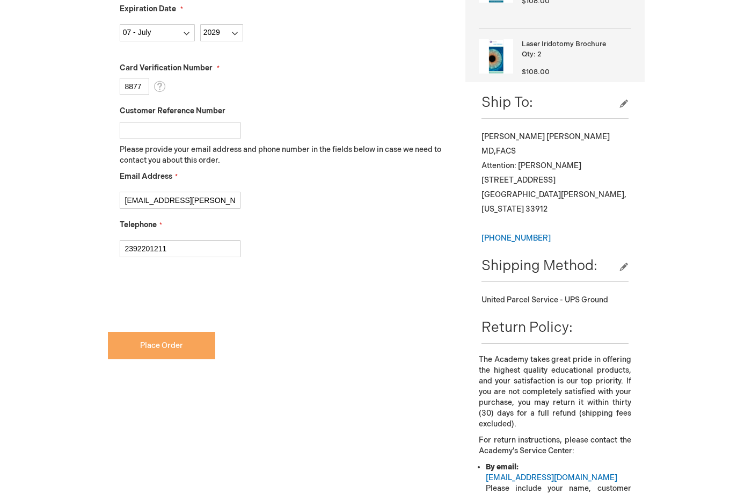
click at [165, 346] on span "Place Order" at bounding box center [161, 345] width 43 height 9
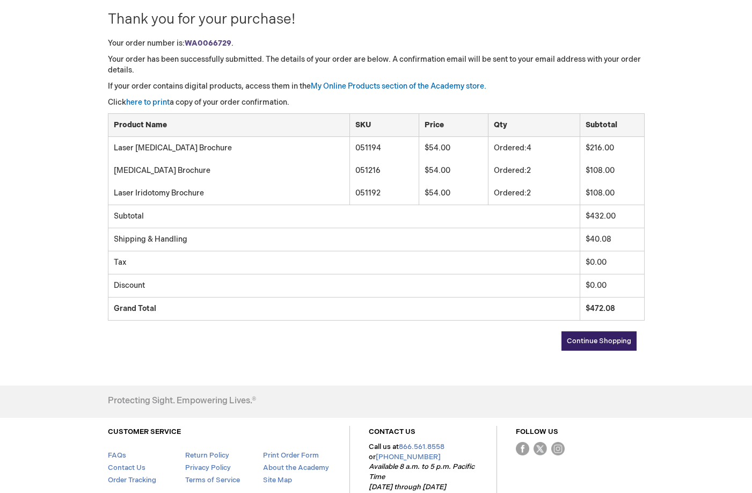
scroll to position [71, 0]
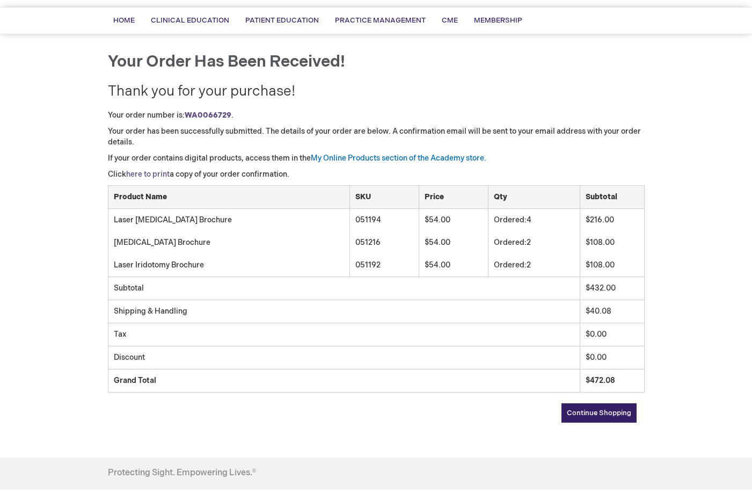
click at [143, 175] on link "here to print" at bounding box center [147, 174] width 43 height 9
